Goal: Task Accomplishment & Management: Manage account settings

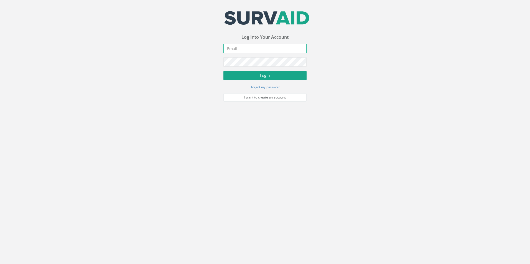
type input "[EMAIL_ADDRESS][PERSON_NAME][DOMAIN_NAME]"
click at [280, 77] on button "Login" at bounding box center [264, 75] width 83 height 9
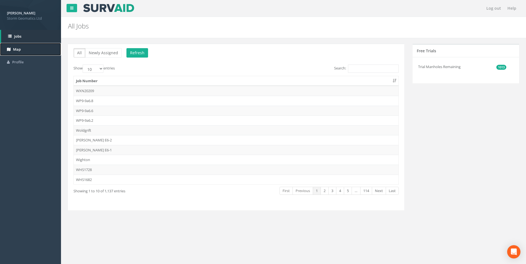
click at [30, 48] on link "Map" at bounding box center [30, 49] width 61 height 13
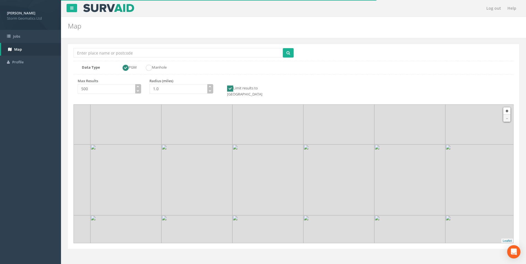
drag, startPoint x: 298, startPoint y: 206, endPoint x: 289, endPoint y: 177, distance: 29.8
click at [289, 179] on img at bounding box center [267, 180] width 71 height 71
click at [507, 108] on link "+" at bounding box center [506, 111] width 7 height 7
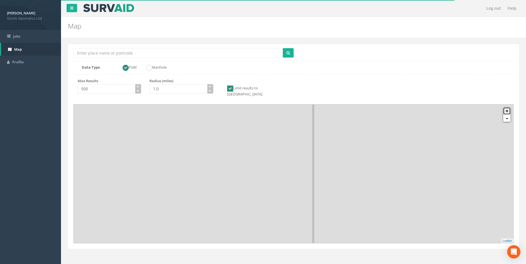
click at [507, 108] on link "+" at bounding box center [506, 111] width 7 height 7
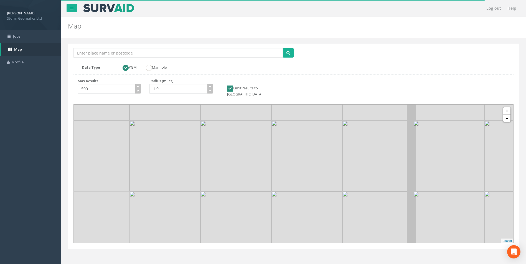
drag, startPoint x: 221, startPoint y: 209, endPoint x: 259, endPoint y: 119, distance: 97.6
click at [506, 108] on link "+" at bounding box center [506, 111] width 7 height 7
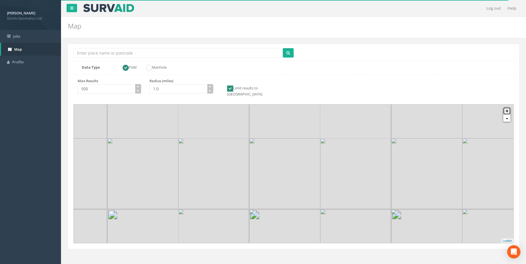
click at [506, 108] on link "+" at bounding box center [506, 111] width 7 height 7
drag, startPoint x: 199, startPoint y: 171, endPoint x: 369, endPoint y: 135, distance: 174.0
click at [350, 138] on img at bounding box center [314, 173] width 71 height 71
drag, startPoint x: 228, startPoint y: 164, endPoint x: 316, endPoint y: 193, distance: 92.6
click at [316, 193] on img at bounding box center [287, 221] width 71 height 71
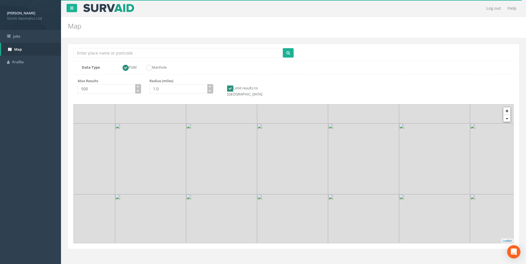
drag, startPoint x: 309, startPoint y: 181, endPoint x: 315, endPoint y: 193, distance: 14.0
click at [315, 193] on img at bounding box center [292, 159] width 71 height 71
click at [505, 108] on link "+" at bounding box center [506, 111] width 7 height 7
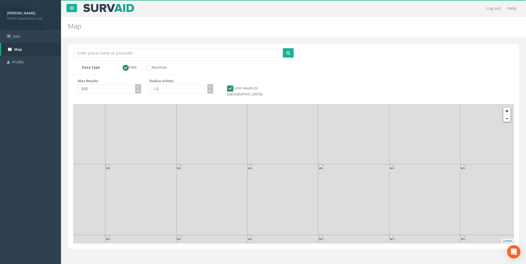
drag, startPoint x: 360, startPoint y: 179, endPoint x: 368, endPoint y: 195, distance: 17.9
click at [368, 195] on img at bounding box center [353, 199] width 71 height 71
drag, startPoint x: 312, startPoint y: 178, endPoint x: 360, endPoint y: 208, distance: 56.7
click at [360, 208] on img at bounding box center [329, 229] width 71 height 71
drag, startPoint x: 314, startPoint y: 164, endPoint x: 268, endPoint y: 151, distance: 48.9
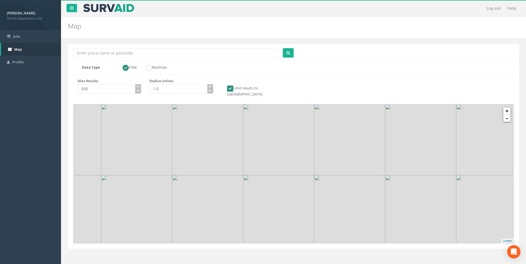
click at [268, 151] on img at bounding box center [278, 140] width 71 height 71
click at [509, 108] on link "+" at bounding box center [506, 111] width 7 height 7
drag, startPoint x: 251, startPoint y: 195, endPoint x: 264, endPoint y: 112, distance: 84.0
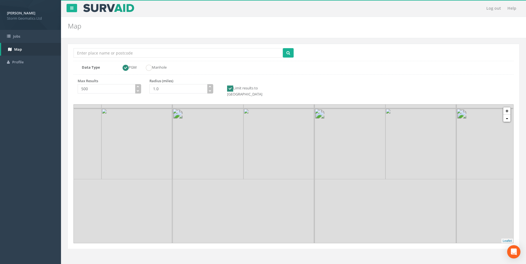
click at [262, 109] on img at bounding box center [278, 144] width 71 height 71
drag, startPoint x: 221, startPoint y: 175, endPoint x: 278, endPoint y: 144, distance: 64.8
click at [278, 147] on img at bounding box center [263, 182] width 71 height 71
click at [509, 108] on link "+" at bounding box center [506, 111] width 7 height 7
drag, startPoint x: 299, startPoint y: 189, endPoint x: 349, endPoint y: 233, distance: 66.8
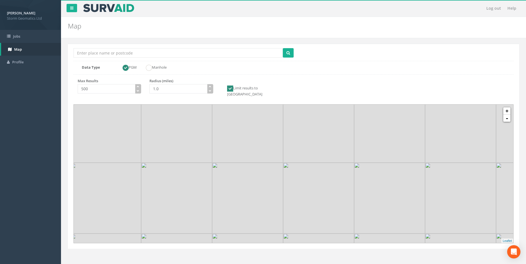
click at [349, 234] on img at bounding box center [318, 269] width 71 height 71
drag, startPoint x: 319, startPoint y: 190, endPoint x: 321, endPoint y: 171, distance: 19.2
click at [321, 171] on img at bounding box center [319, 164] width 71 height 71
click at [118, 53] on input "Location Search Box" at bounding box center [177, 52] width 209 height 9
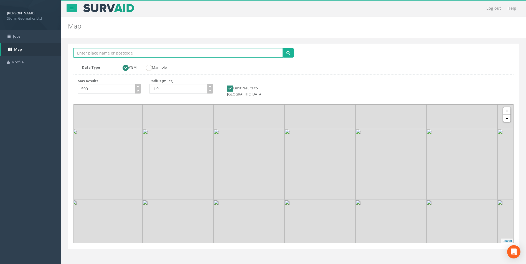
type input "[PERSON_NAME]"
click at [287, 54] on icon "submit" at bounding box center [288, 53] width 4 height 4
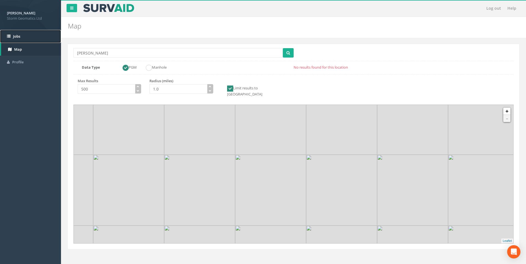
click at [21, 36] on link "Jobs" at bounding box center [30, 36] width 61 height 13
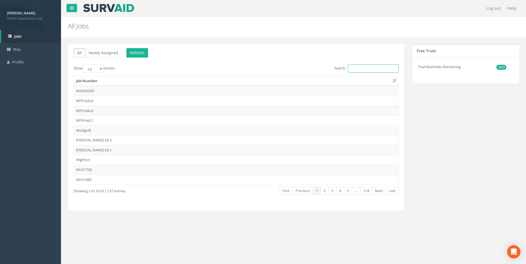
click at [369, 70] on input "Search:" at bounding box center [373, 69] width 51 height 8
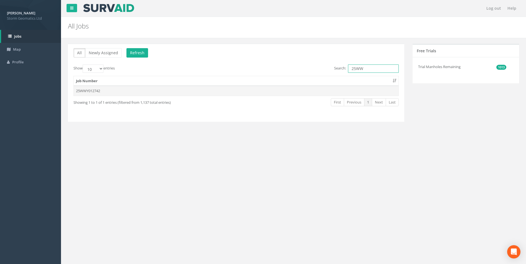
type input "25WW"
click at [98, 90] on td "25WWY012742" at bounding box center [236, 91] width 325 height 10
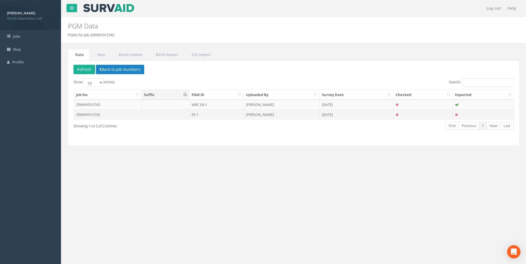
click at [212, 112] on td "E5-1" at bounding box center [216, 115] width 54 height 10
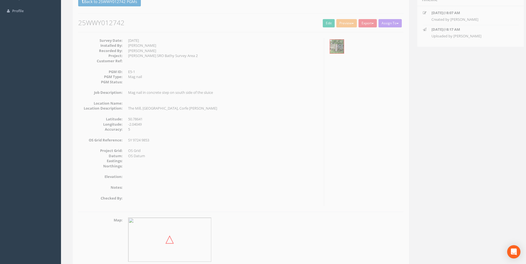
scroll to position [142, 0]
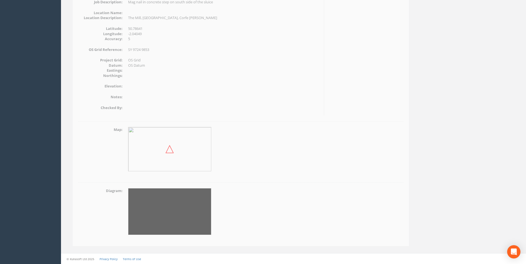
click at [137, 213] on img at bounding box center [165, 212] width 83 height 47
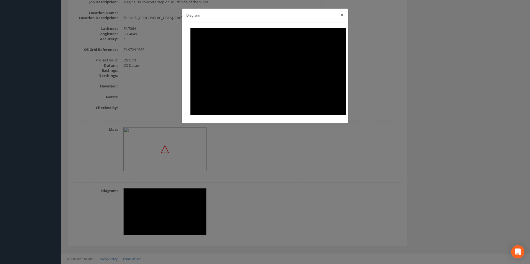
click at [342, 16] on button "×" at bounding box center [341, 15] width 3 height 6
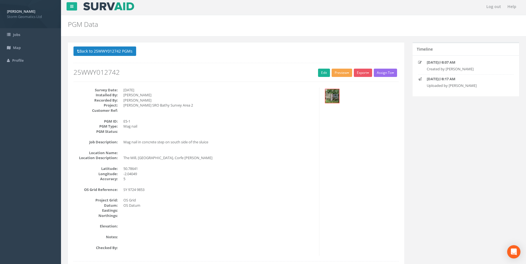
scroll to position [0, 0]
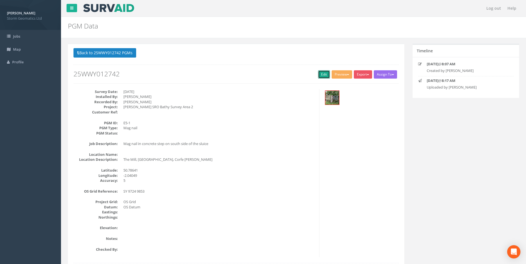
click at [322, 74] on link "Edit" at bounding box center [324, 74] width 12 height 8
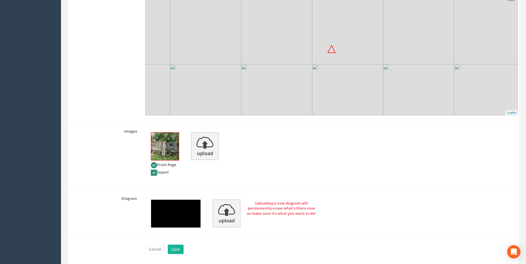
scroll to position [677, 0]
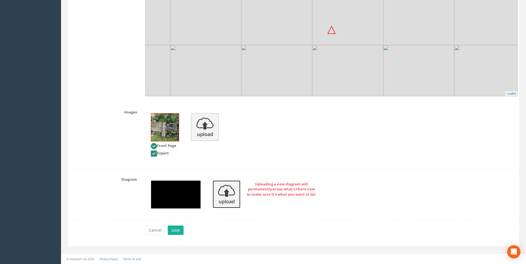
click at [221, 194] on img at bounding box center [227, 195] width 28 height 28
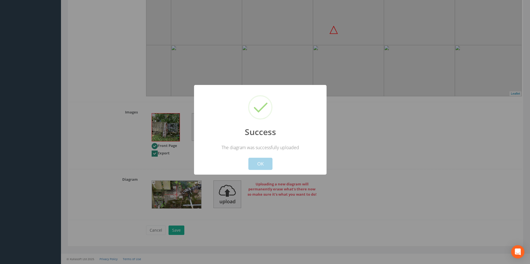
click at [260, 166] on button "OK" at bounding box center [260, 164] width 24 height 12
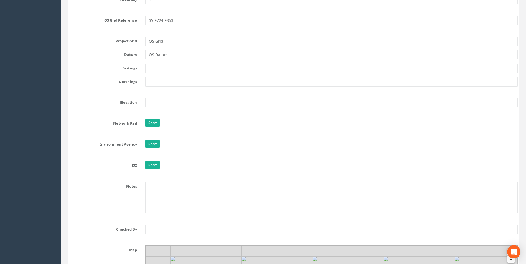
scroll to position [360, 0]
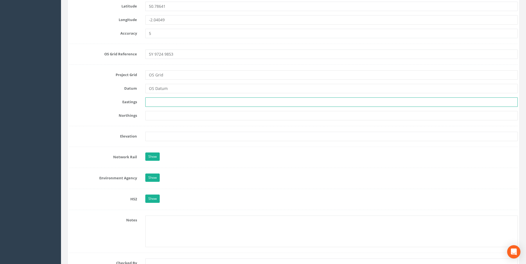
click at [186, 103] on input "text" at bounding box center [331, 102] width 372 height 9
click at [98, 103] on label "Eastings" at bounding box center [103, 101] width 76 height 7
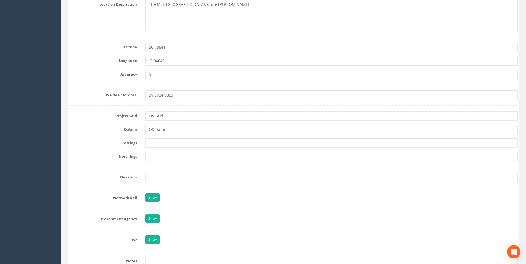
scroll to position [305, 0]
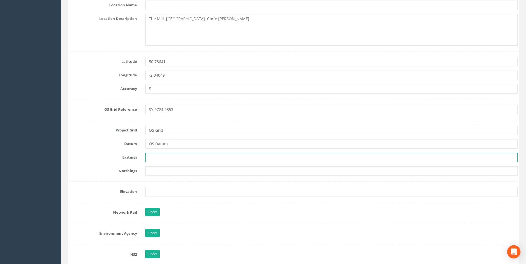
click at [155, 158] on input "text" at bounding box center [331, 157] width 372 height 9
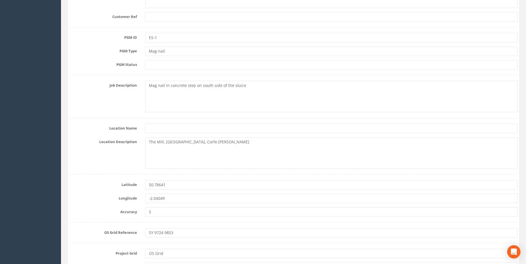
scroll to position [178, 0]
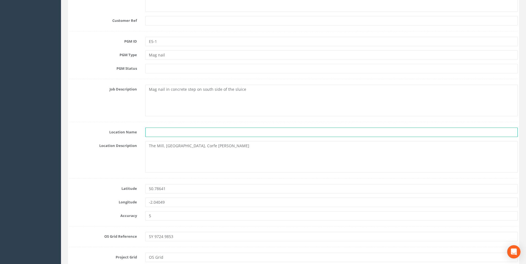
click at [161, 137] on input "text" at bounding box center [331, 132] width 372 height 9
click at [160, 131] on input "text" at bounding box center [331, 132] width 372 height 9
click at [159, 131] on input "text" at bounding box center [331, 132] width 372 height 9
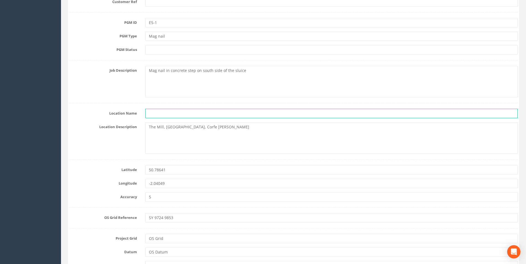
scroll to position [205, 0]
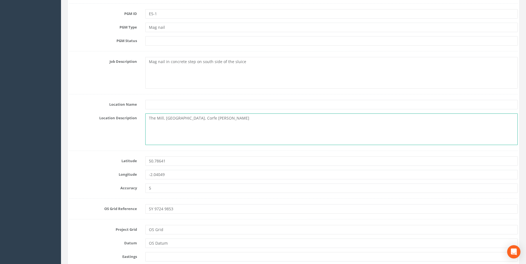
click at [221, 117] on textarea "The Mill, [GEOGRAPHIC_DATA], Corfe [PERSON_NAME]" at bounding box center [331, 130] width 372 height 32
click at [150, 117] on textarea "The Mill, [GEOGRAPHIC_DATA], Corfe [PERSON_NAME]" at bounding box center [331, 130] width 372 height 32
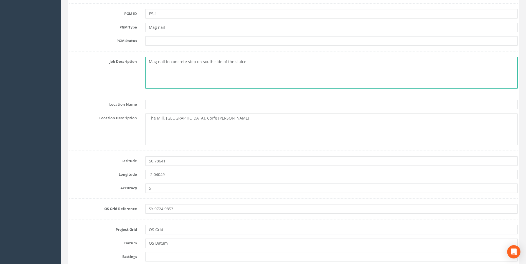
click at [170, 72] on textarea "Mag nail in concrete step on south side of the sluice" at bounding box center [331, 73] width 372 height 32
click at [182, 67] on textarea "Mag nail in concrete step on south side of the sluice" at bounding box center [331, 73] width 372 height 32
click at [205, 66] on textarea "Mag nail in concrete step on south side of the sluice" at bounding box center [331, 73] width 372 height 32
click at [205, 62] on textarea "Mag nail in concrete step on south side of the sluice" at bounding box center [331, 73] width 372 height 32
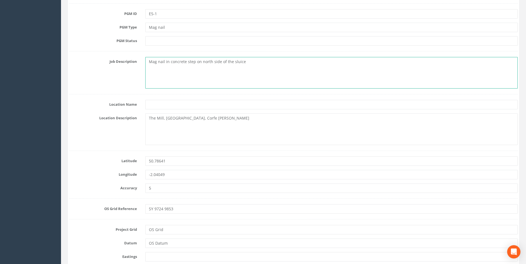
click at [252, 81] on textarea "Mag nail in concrete step on north side of the sluice" at bounding box center [331, 73] width 372 height 32
click at [228, 61] on textarea "Mag nail in concrete step on north side of the sluice" at bounding box center [331, 73] width 372 height 32
click at [239, 62] on textarea "Mag nail in concrete step on north side of sluice" at bounding box center [331, 73] width 372 height 32
click at [227, 60] on textarea "Mag nail in concrete step on north side of sluice gates" at bounding box center [331, 73] width 372 height 32
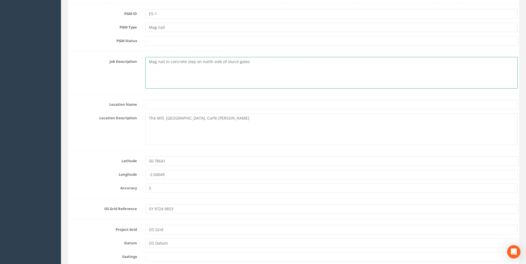
drag, startPoint x: 288, startPoint y: 75, endPoint x: 291, endPoint y: 77, distance: 3.2
click at [289, 75] on textarea "Mag nail in concrete step on north side of sluice gates" at bounding box center [331, 73] width 372 height 32
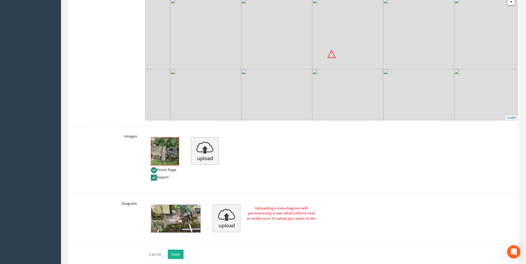
scroll to position [677, 0]
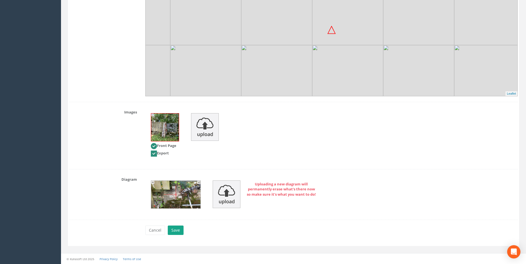
type textarea "Mag nail in concrete step on north side of sluice gates"
click at [173, 232] on button "Save" at bounding box center [176, 230] width 16 height 9
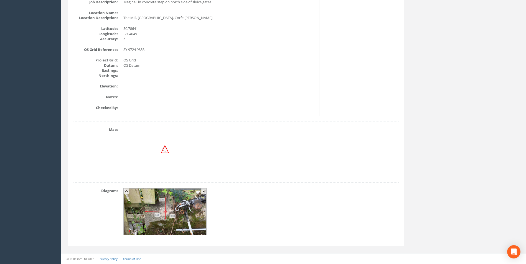
scroll to position [0, 0]
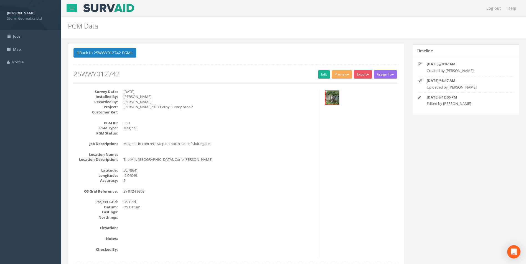
click at [403, 33] on div "PGM Data PGMs for Job 25WWY012742" at bounding box center [293, 27] width 465 height 21
click at [318, 73] on link "Edit" at bounding box center [324, 74] width 12 height 8
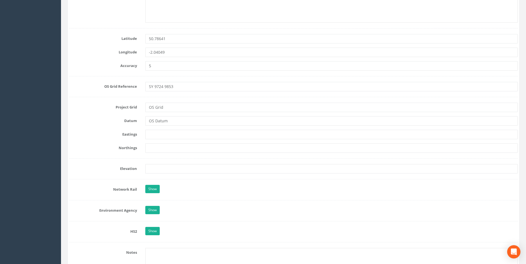
scroll to position [333, 0]
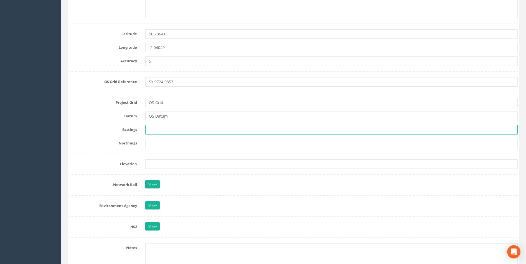
click at [158, 129] on input "text" at bounding box center [331, 129] width 372 height 9
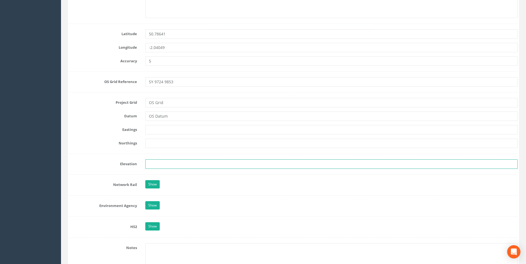
click at [164, 167] on input "text" at bounding box center [331, 164] width 372 height 9
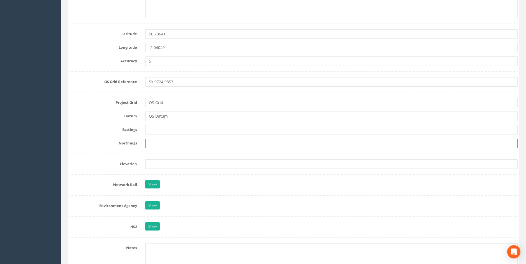
click at [149, 146] on input "text" at bounding box center [331, 143] width 372 height 9
click at [152, 129] on input "text" at bounding box center [331, 129] width 372 height 9
drag, startPoint x: 138, startPoint y: 166, endPoint x: 122, endPoint y: 130, distance: 39.3
click at [122, 130] on form "Cancel Save Delete Job Number 25WWY012742 Job Number Suffix Survey Date [DATE] …" at bounding box center [293, 158] width 448 height 845
drag, startPoint x: 122, startPoint y: 130, endPoint x: 114, endPoint y: 166, distance: 36.1
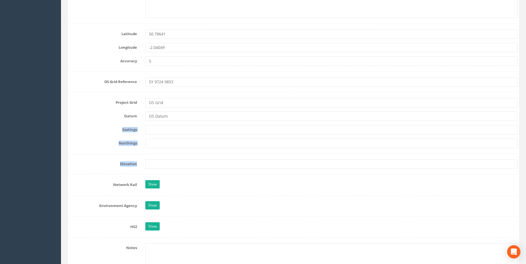
click at [114, 166] on label "Elevation" at bounding box center [103, 163] width 76 height 7
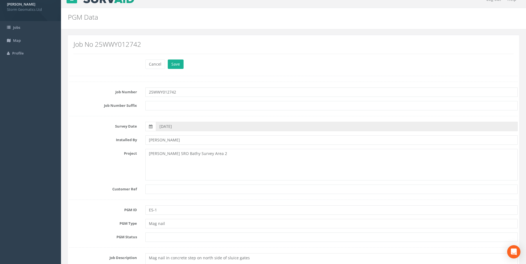
scroll to position [0, 0]
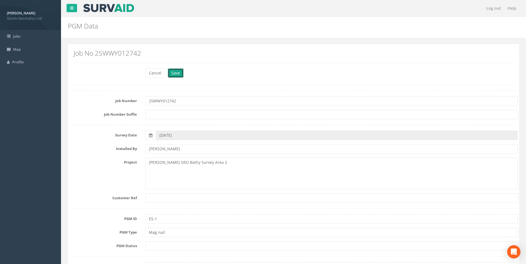
click at [179, 74] on button "Save" at bounding box center [176, 72] width 16 height 9
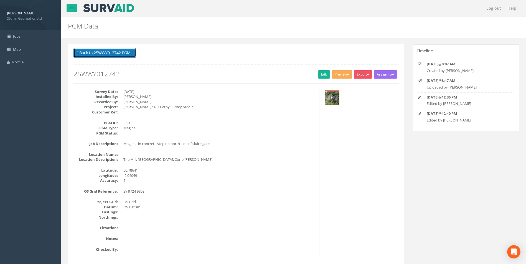
click at [111, 52] on button "Back to 25WWY012742 PGMs" at bounding box center [104, 52] width 63 height 9
